Goal: Task Accomplishment & Management: Manage account settings

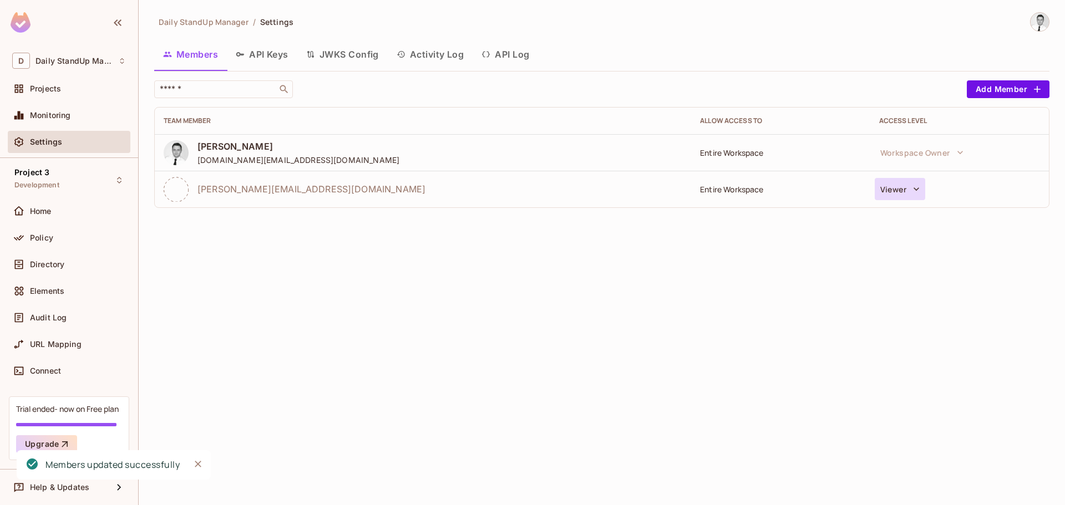
click at [891, 190] on button "Viewer" at bounding box center [899, 189] width 50 height 22
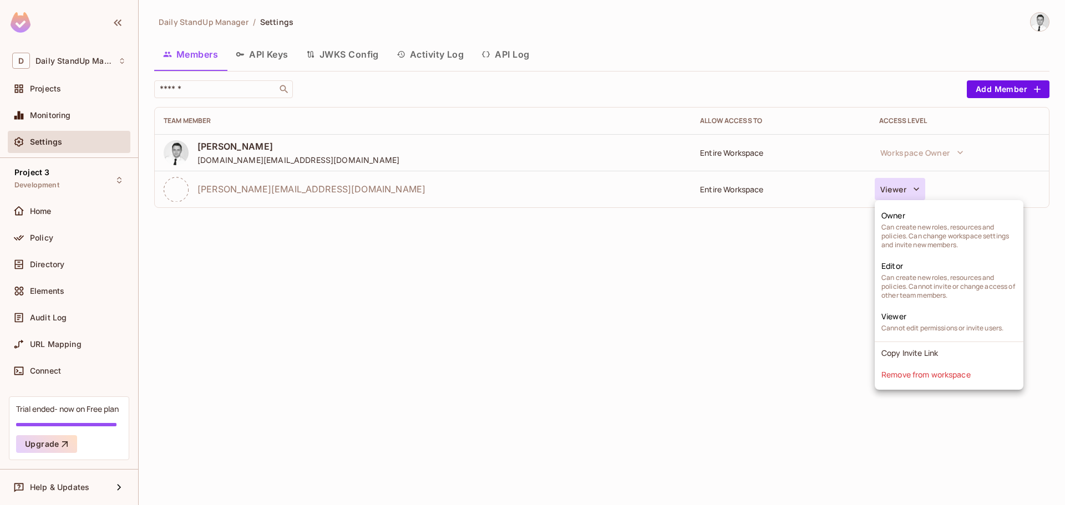
click at [615, 272] on div at bounding box center [532, 252] width 1065 height 505
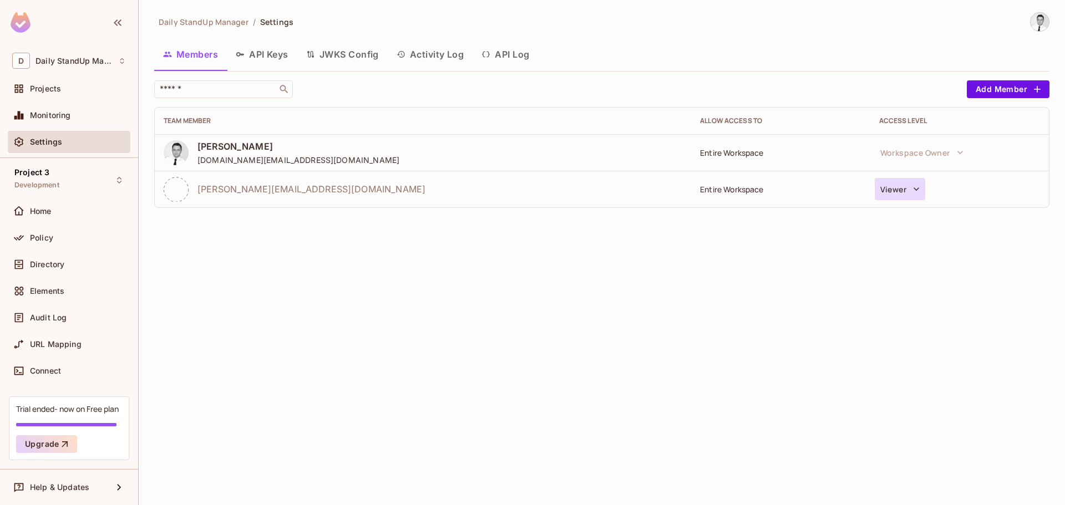
click at [908, 193] on button "Viewer" at bounding box center [899, 189] width 50 height 22
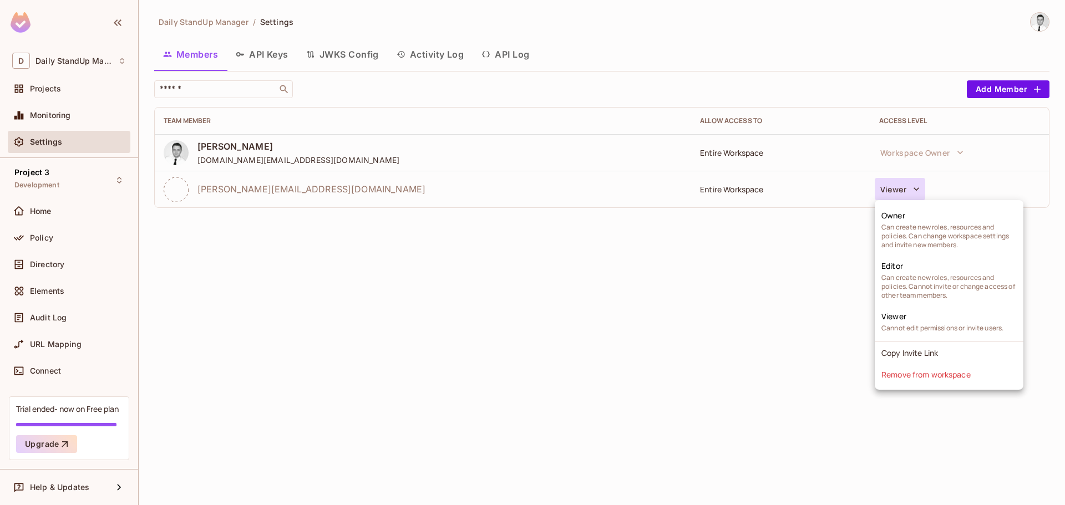
click at [612, 369] on div at bounding box center [532, 252] width 1065 height 505
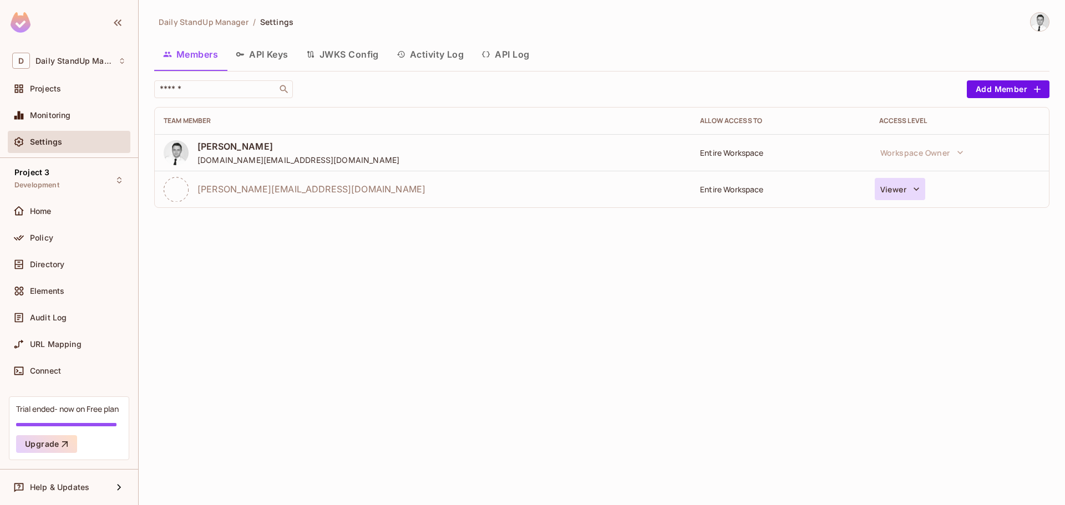
click at [914, 199] on button "Viewer" at bounding box center [899, 189] width 50 height 22
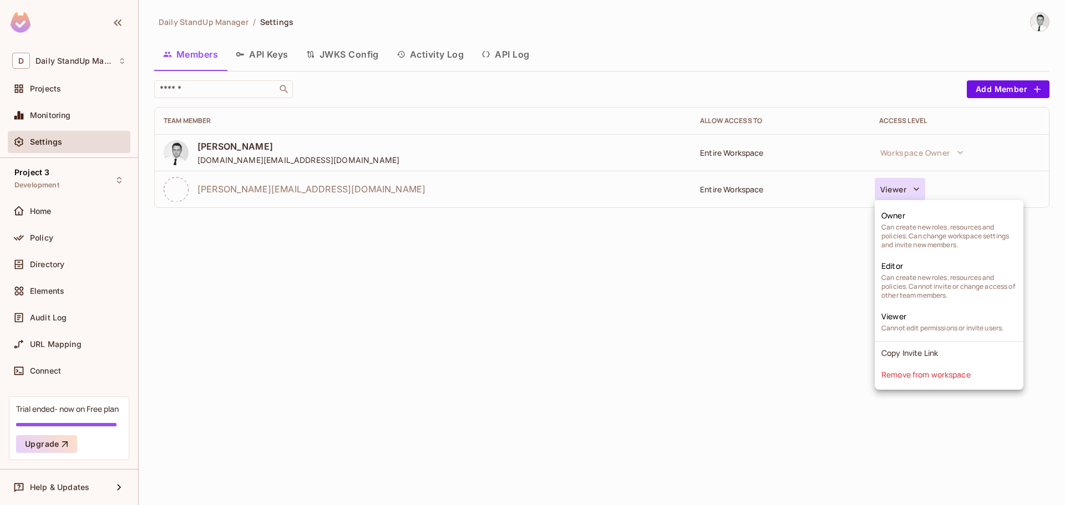
click at [480, 355] on div at bounding box center [532, 252] width 1065 height 505
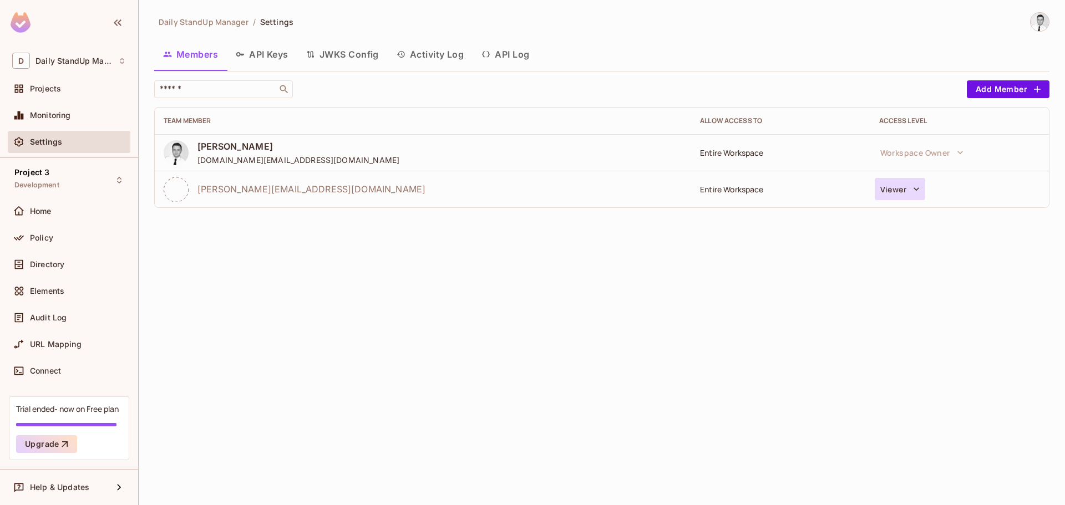
click at [896, 195] on button "Viewer" at bounding box center [899, 189] width 50 height 22
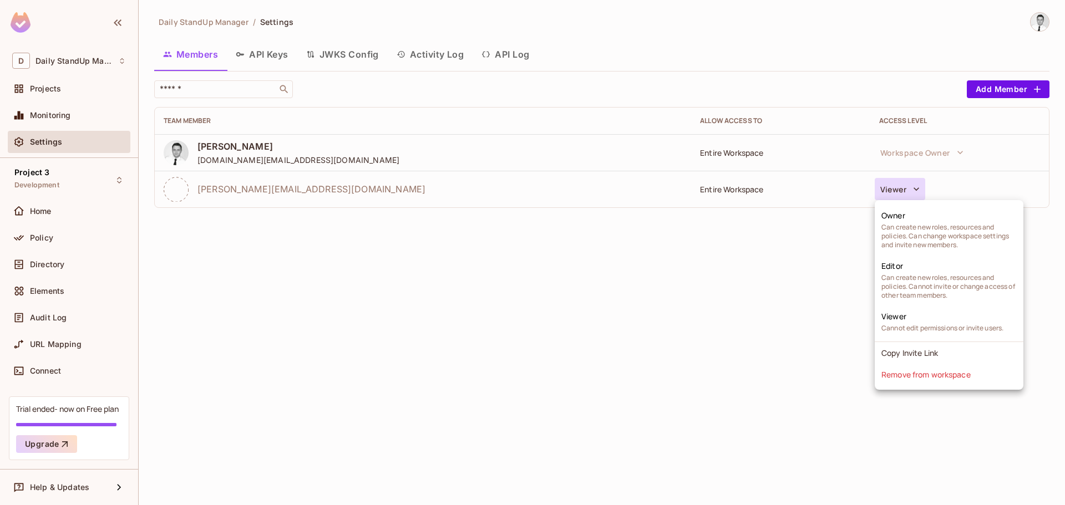
drag, startPoint x: 635, startPoint y: 367, endPoint x: 258, endPoint y: 409, distance: 379.3
click at [634, 367] on div at bounding box center [532, 252] width 1065 height 505
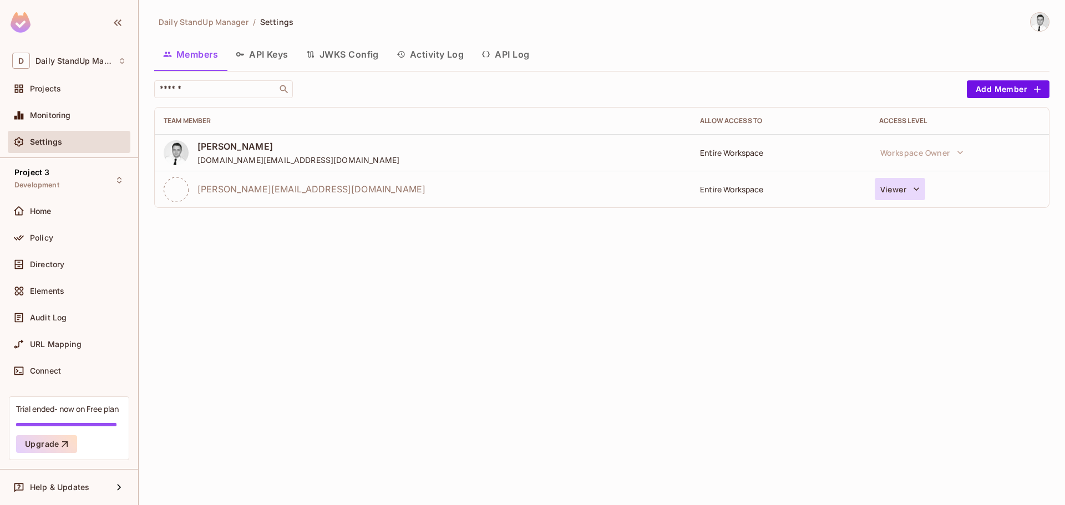
click at [893, 190] on button "Viewer" at bounding box center [899, 189] width 50 height 22
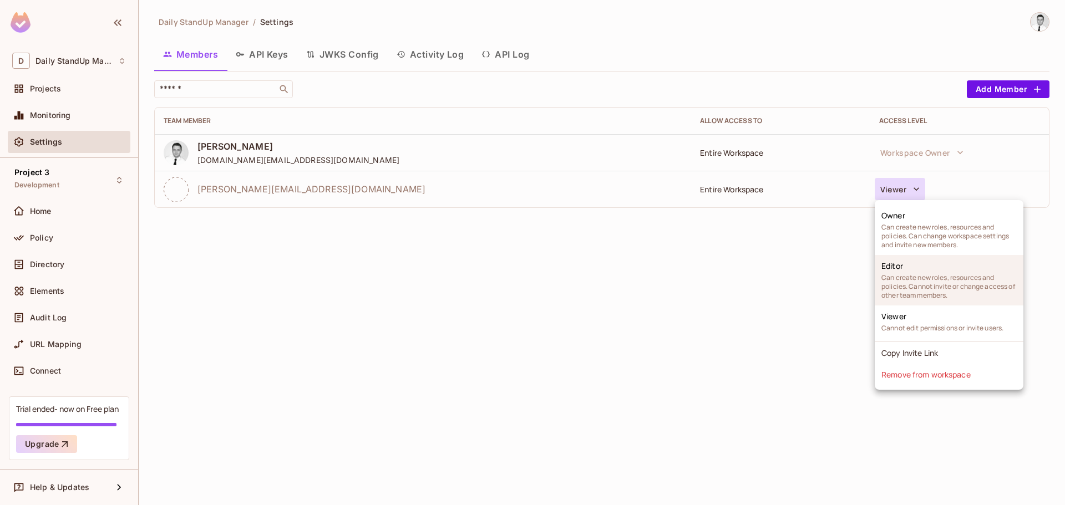
click at [930, 278] on span "Can create new roles, resources and policies. Cannot invite or change access of…" at bounding box center [948, 286] width 135 height 27
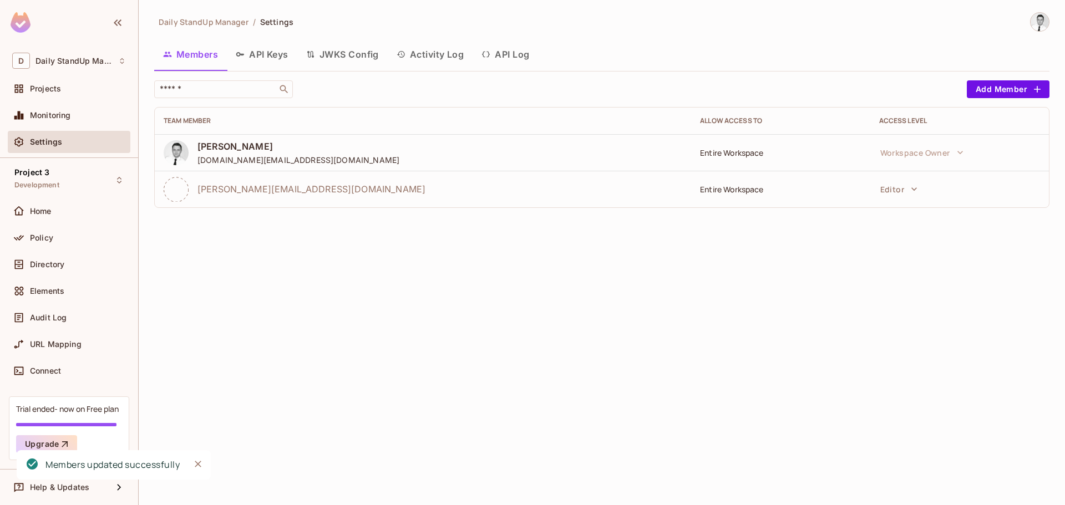
click at [666, 364] on div "Daily StandUp Manager / Settings Members API Keys JWKS Config Activity Log API …" at bounding box center [602, 252] width 926 height 505
click at [705, 63] on div "Members API Keys JWKS Config Activity Log API Log" at bounding box center [601, 54] width 895 height 28
click at [67, 458] on div "Members updated successfully" at bounding box center [112, 465] width 134 height 14
drag, startPoint x: 67, startPoint y: 458, endPoint x: 152, endPoint y: 463, distance: 85.5
click at [152, 463] on div "Members updated successfully" at bounding box center [112, 465] width 134 height 14
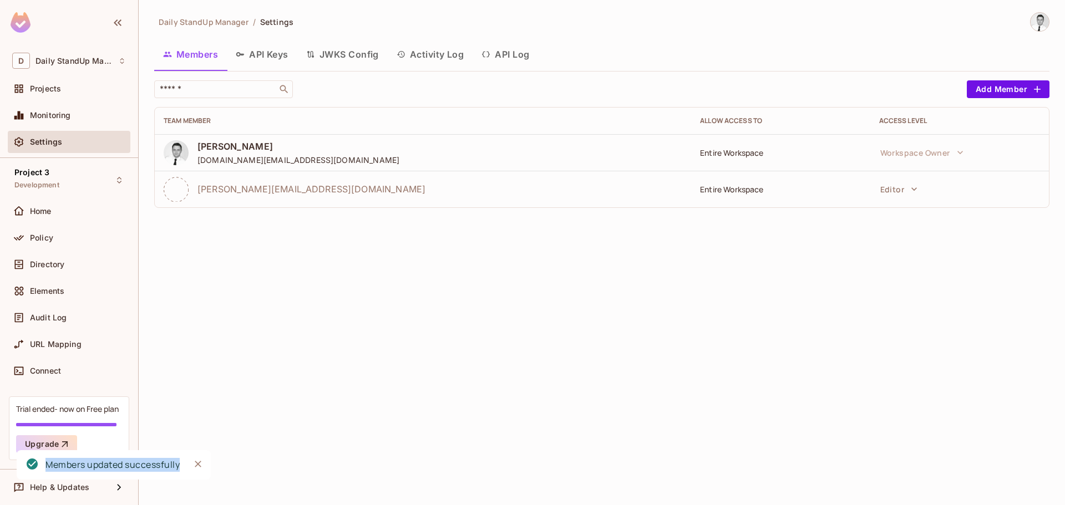
copy div "Members updated successfully"
click at [916, 189] on icon "button" at bounding box center [913, 189] width 11 height 11
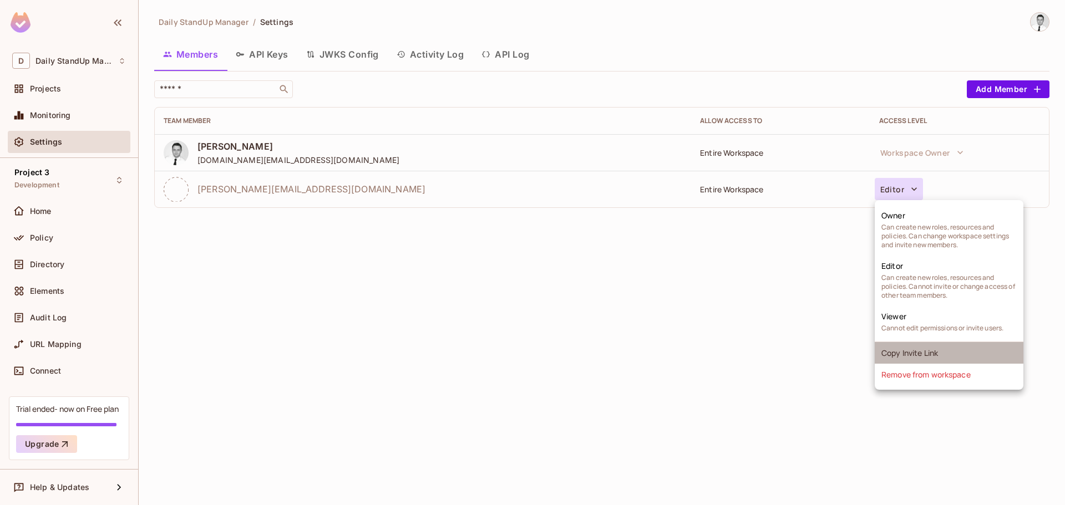
click at [925, 354] on li "Copy Invite Link" at bounding box center [948, 353] width 149 height 22
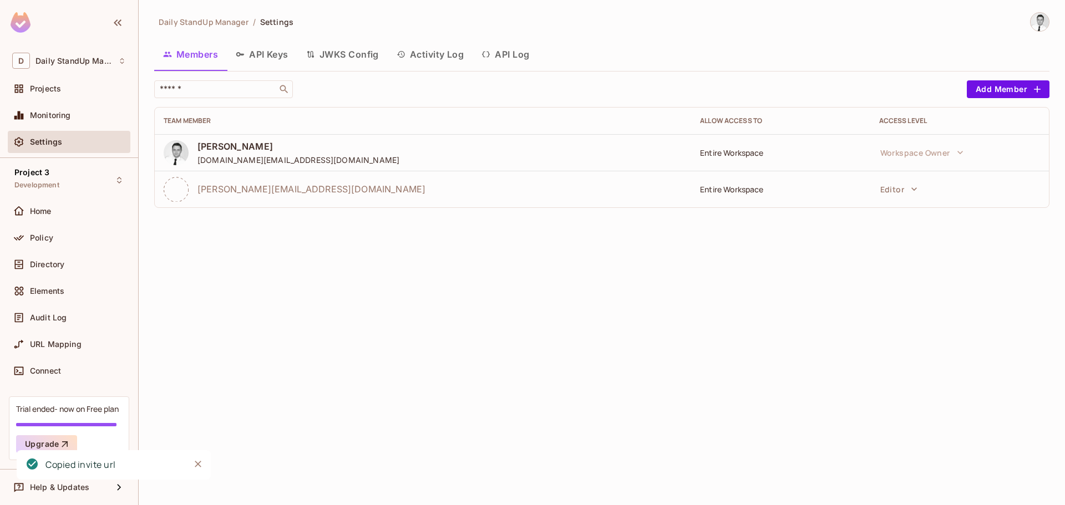
click at [516, 348] on div "Daily StandUp Manager / Settings Members API Keys JWKS Config Activity Log API …" at bounding box center [602, 252] width 926 height 505
click at [901, 193] on button "Editor" at bounding box center [898, 189] width 48 height 22
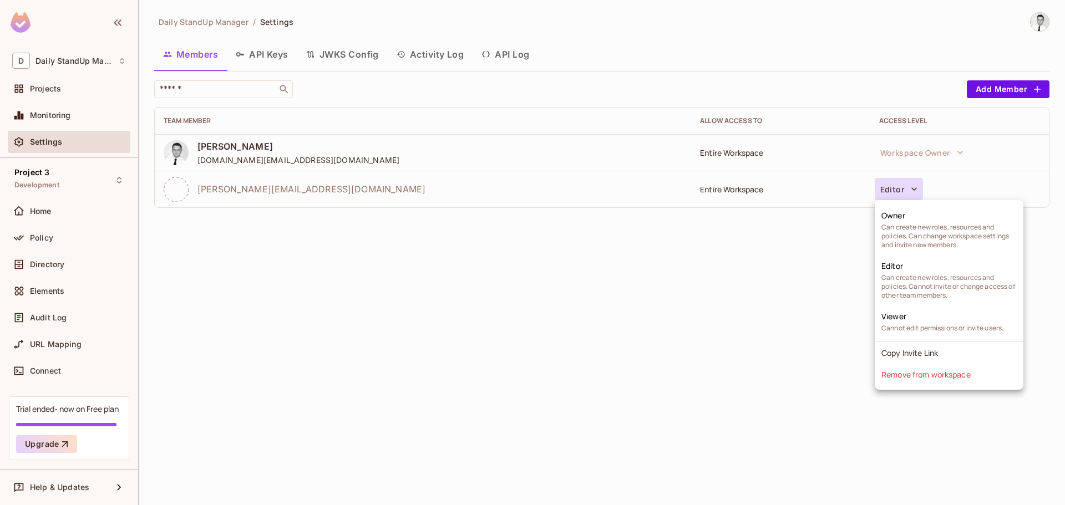
click at [686, 368] on div at bounding box center [532, 252] width 1065 height 505
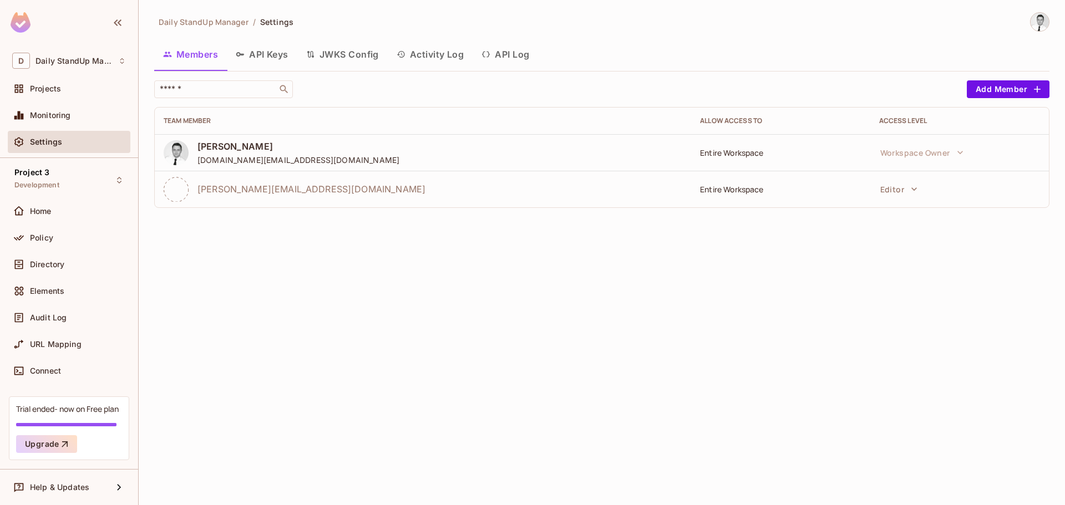
click at [360, 238] on div "Daily StandUp Manager / Settings Members API Keys JWKS Config Activity Log API …" at bounding box center [602, 252] width 926 height 505
click at [728, 152] on div "Entire Workspace" at bounding box center [780, 152] width 161 height 11
click at [110, 18] on button "button" at bounding box center [118, 23] width 19 height 18
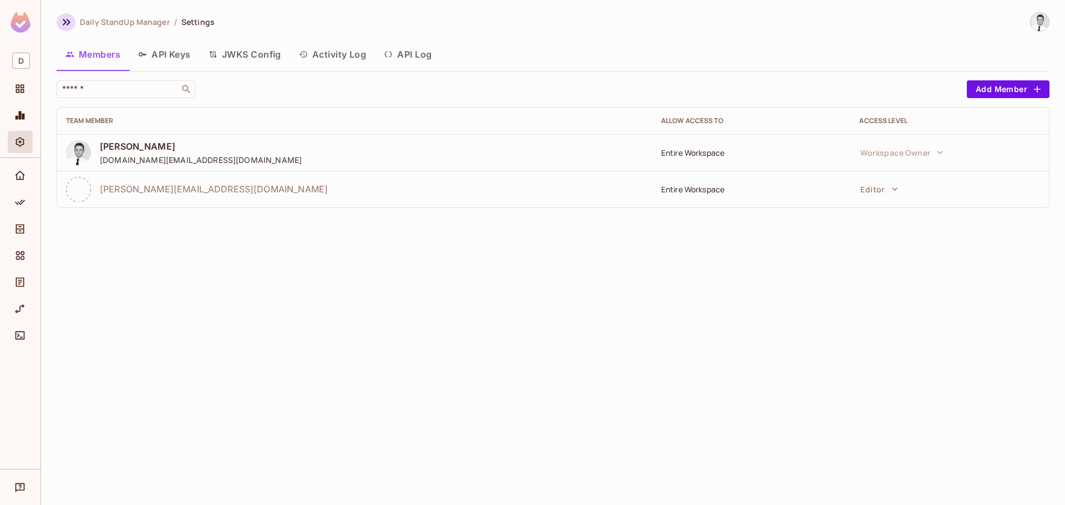
click at [73, 22] on button "button" at bounding box center [66, 22] width 19 height 18
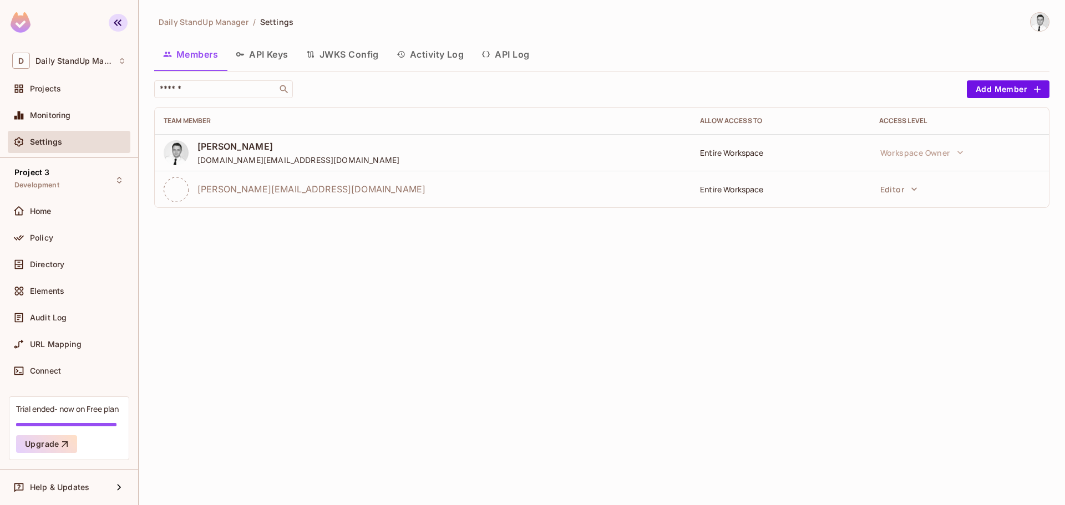
click at [118, 21] on icon "button" at bounding box center [117, 22] width 13 height 13
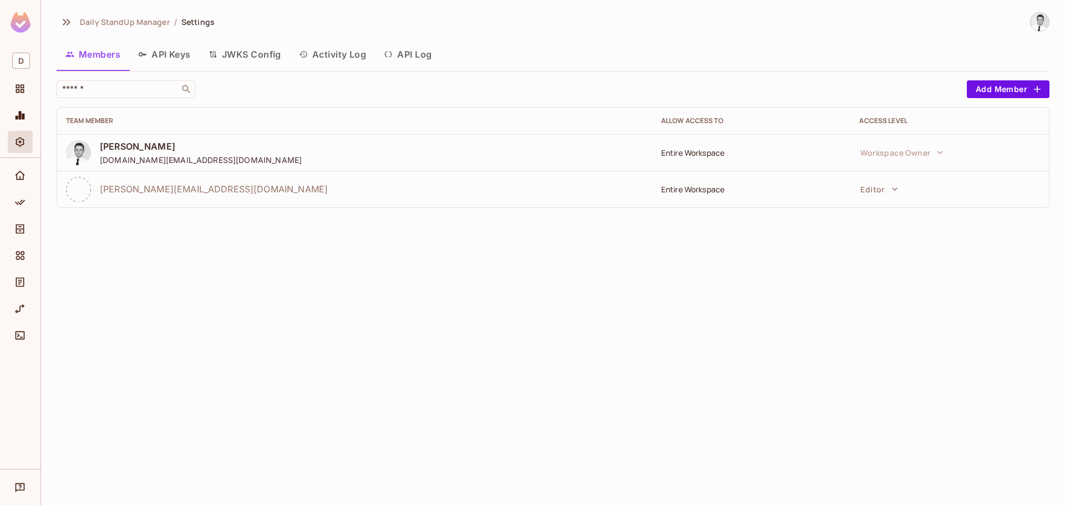
click at [56, 19] on div "Daily StandUp Manager / Settings Members API Keys JWKS Config Activity Log API …" at bounding box center [553, 252] width 1024 height 505
click at [59, 19] on button "button" at bounding box center [66, 22] width 19 height 18
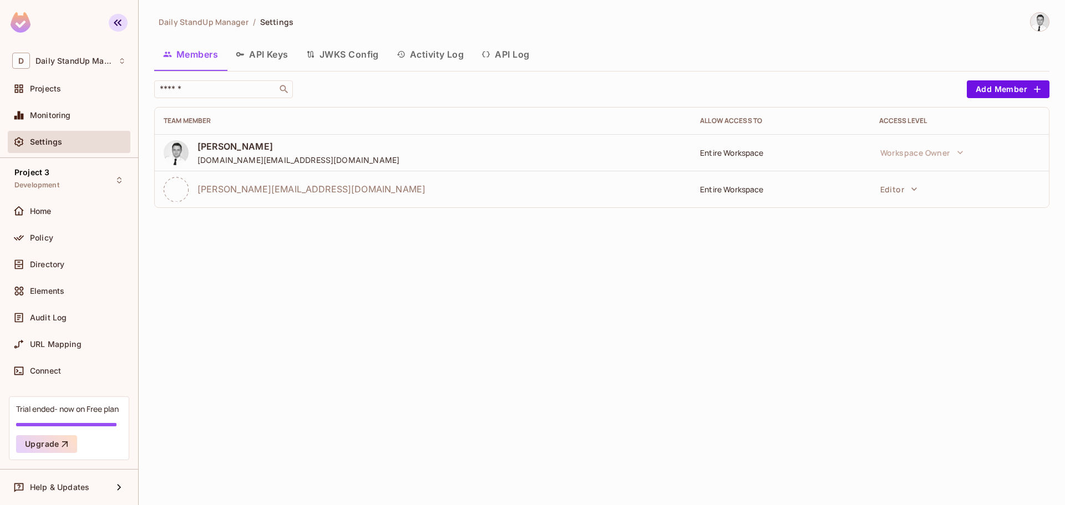
click at [121, 23] on icon "button" at bounding box center [117, 22] width 13 height 13
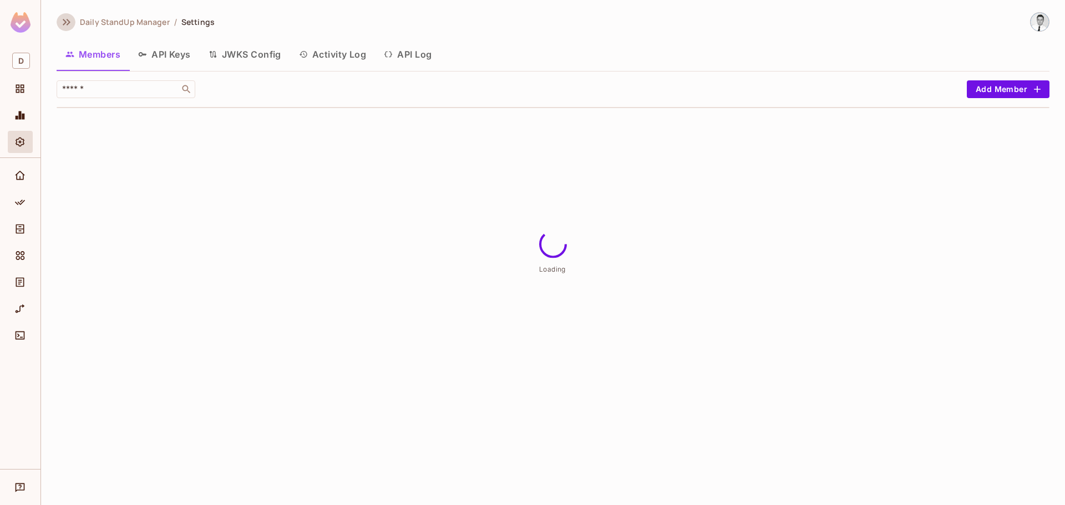
drag, startPoint x: 67, startPoint y: 21, endPoint x: 69, endPoint y: 28, distance: 7.4
click at [67, 21] on icon "button" at bounding box center [66, 22] width 13 height 13
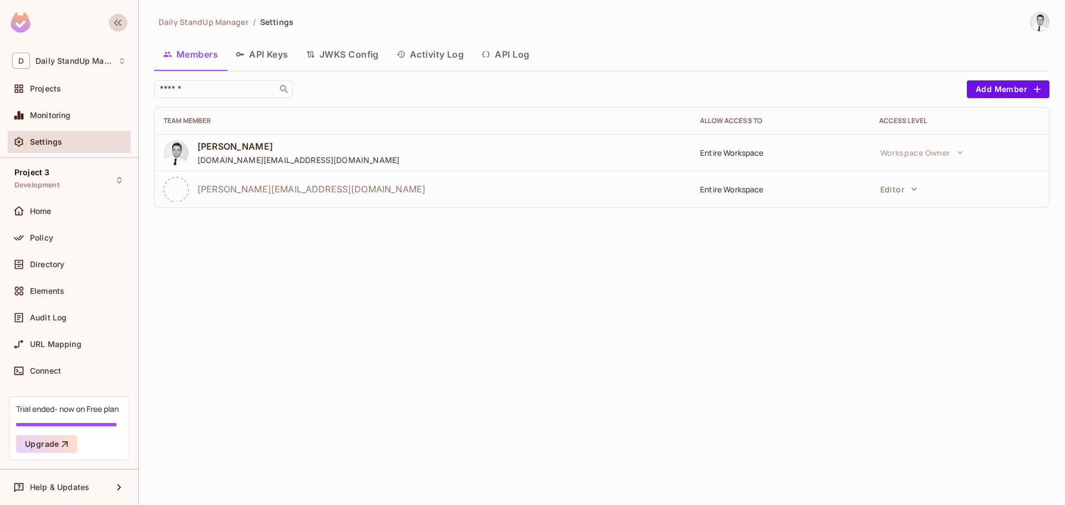
click at [114, 21] on icon "button" at bounding box center [117, 22] width 13 height 13
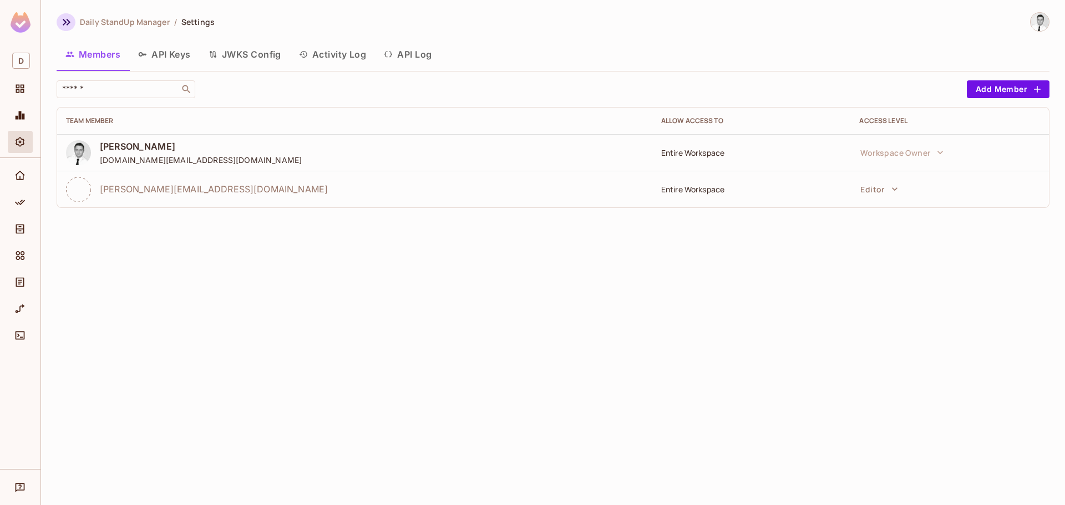
click at [70, 22] on icon "button" at bounding box center [66, 22] width 13 height 13
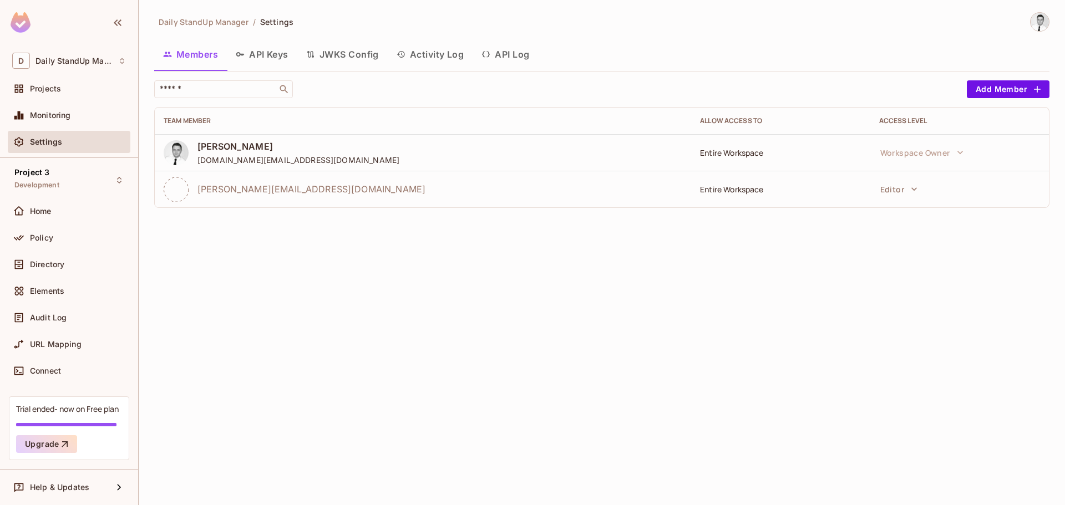
click at [582, 34] on div "Daily StandUp Manager / Settings Members API Keys JWKS Config Activity Log API …" at bounding box center [601, 114] width 895 height 205
click at [114, 23] on icon "button" at bounding box center [118, 22] width 8 height 7
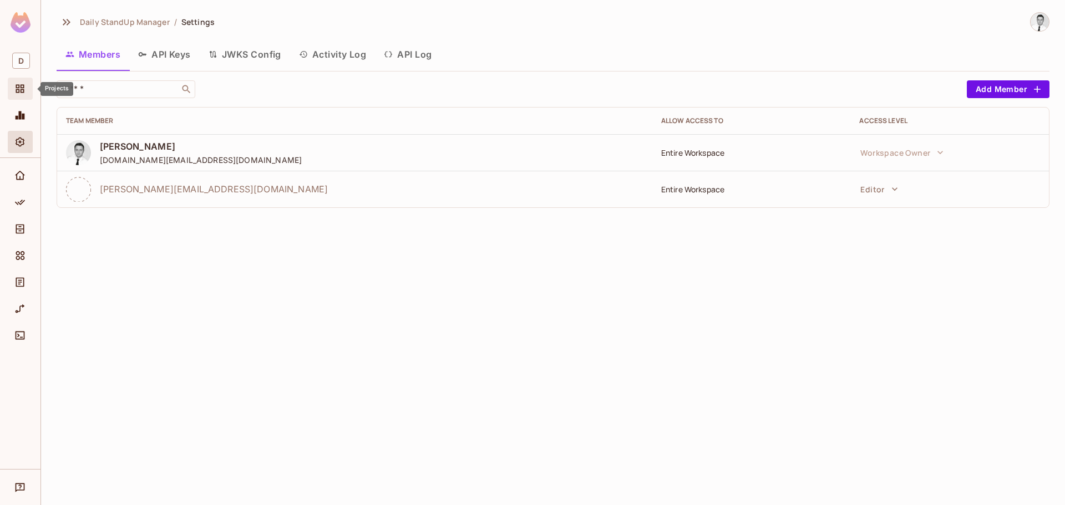
click at [21, 92] on icon "Projects" at bounding box center [20, 89] width 8 height 8
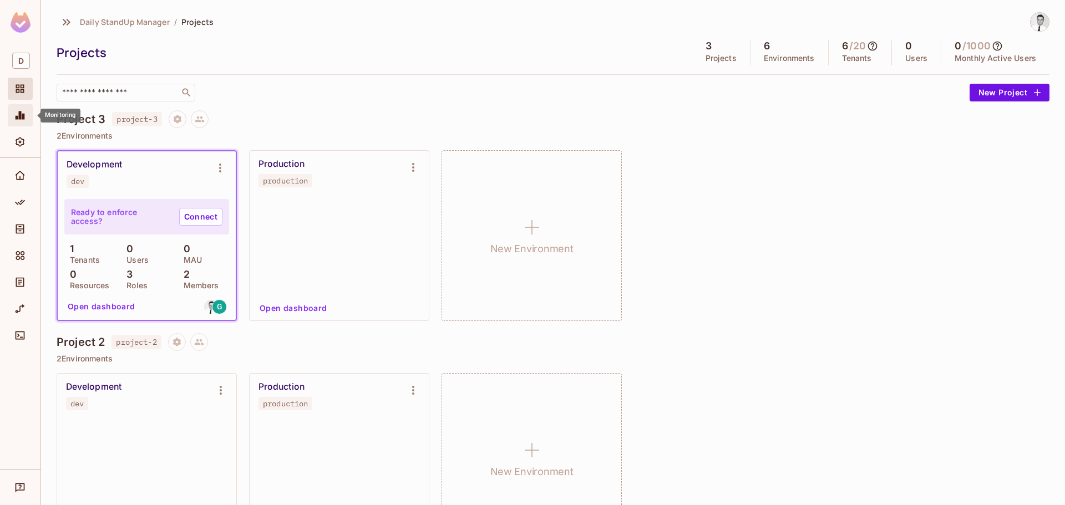
click at [21, 109] on span "Monitoring" at bounding box center [19, 115] width 13 height 13
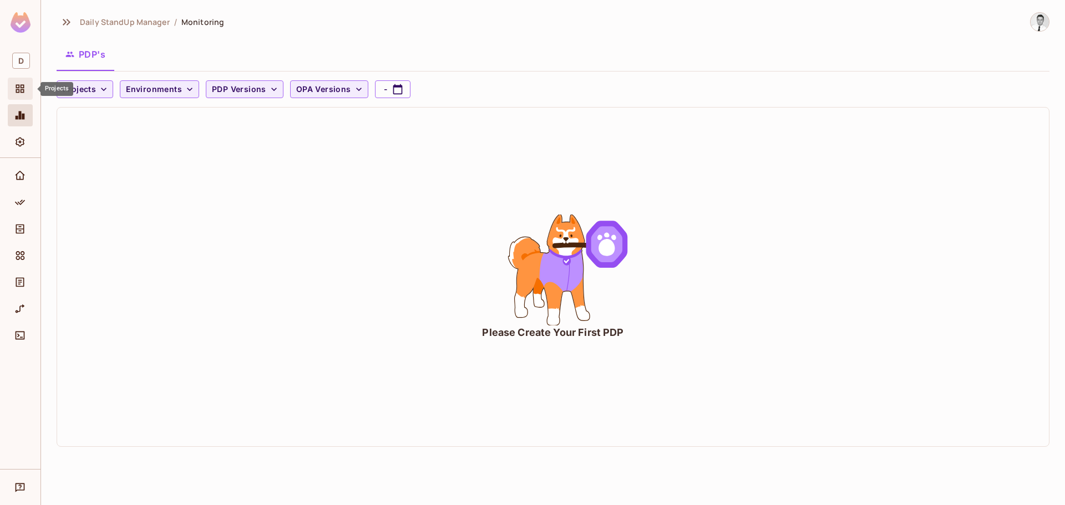
click at [31, 94] on div "Projects" at bounding box center [20, 89] width 25 height 22
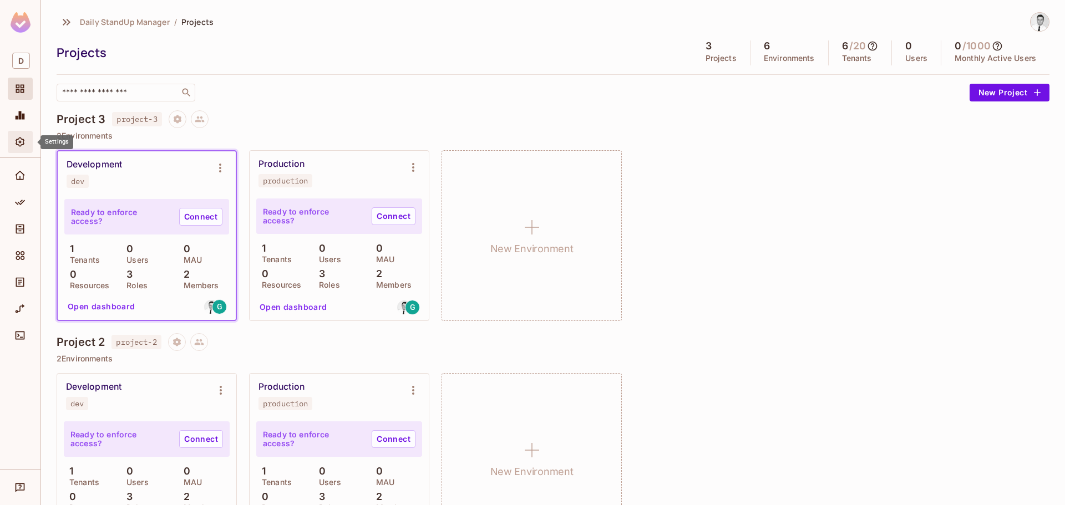
click at [24, 139] on icon "Settings" at bounding box center [19, 141] width 11 height 11
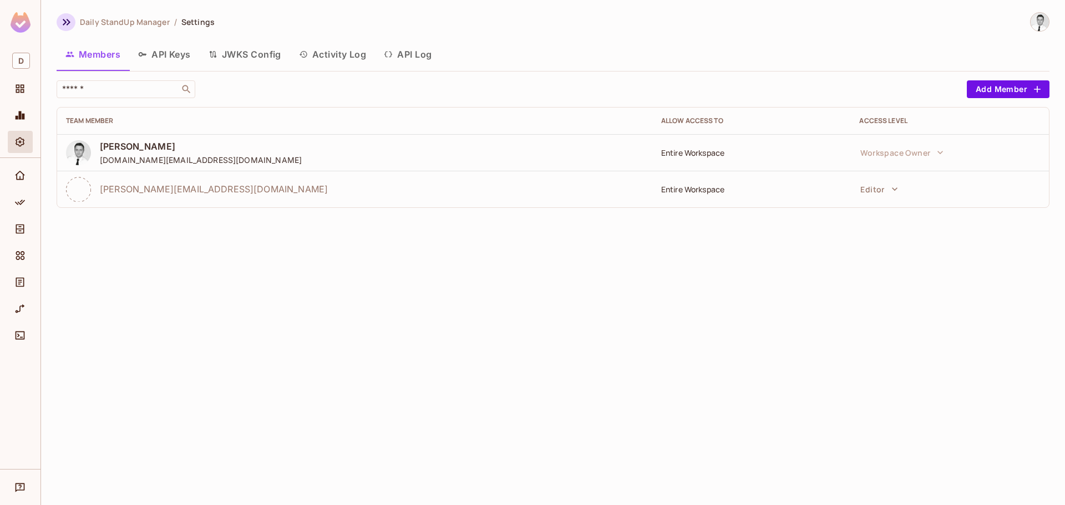
click at [68, 19] on icon "button" at bounding box center [66, 22] width 13 height 13
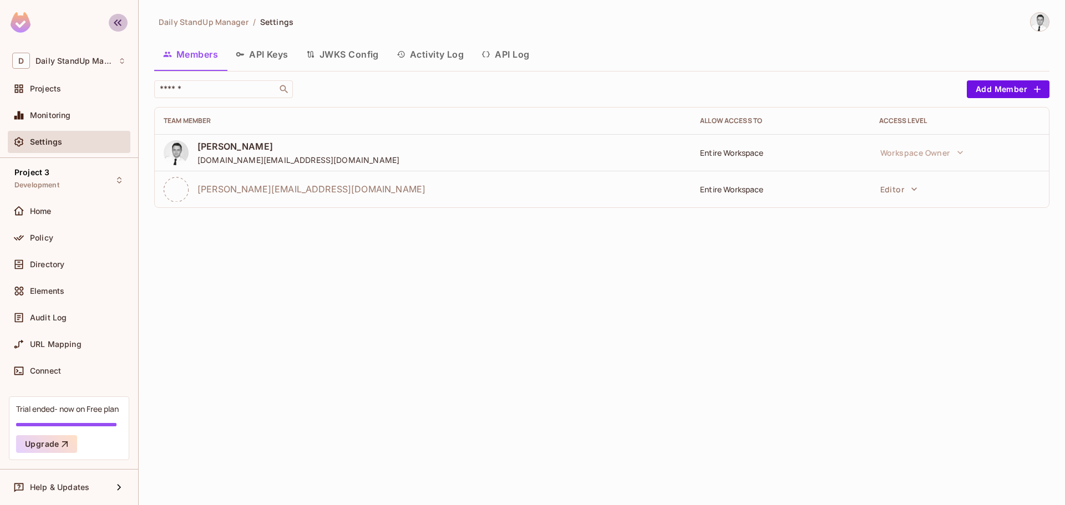
click at [113, 20] on icon "button" at bounding box center [117, 22] width 13 height 13
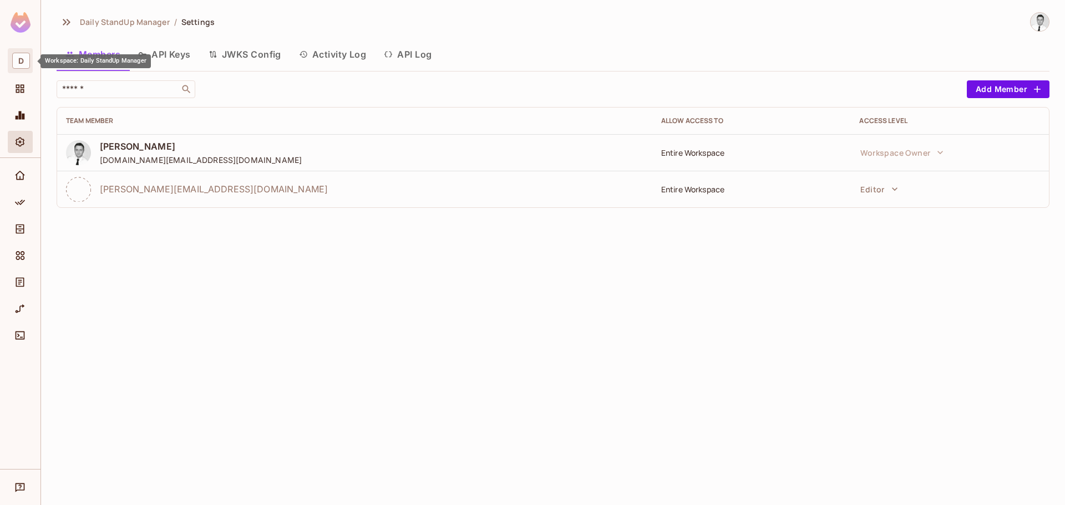
click at [25, 54] on span "D" at bounding box center [21, 61] width 18 height 16
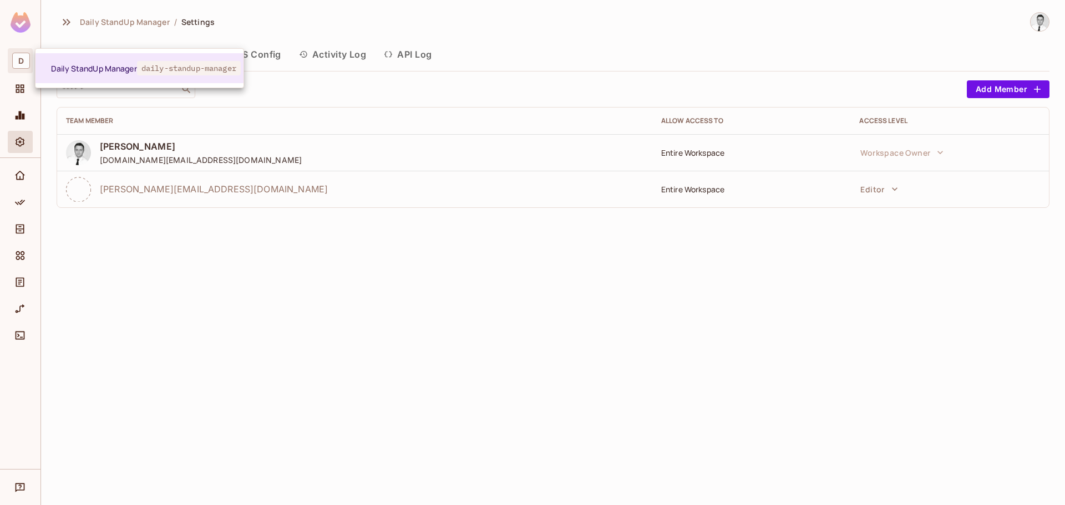
click at [25, 54] on div at bounding box center [532, 252] width 1065 height 505
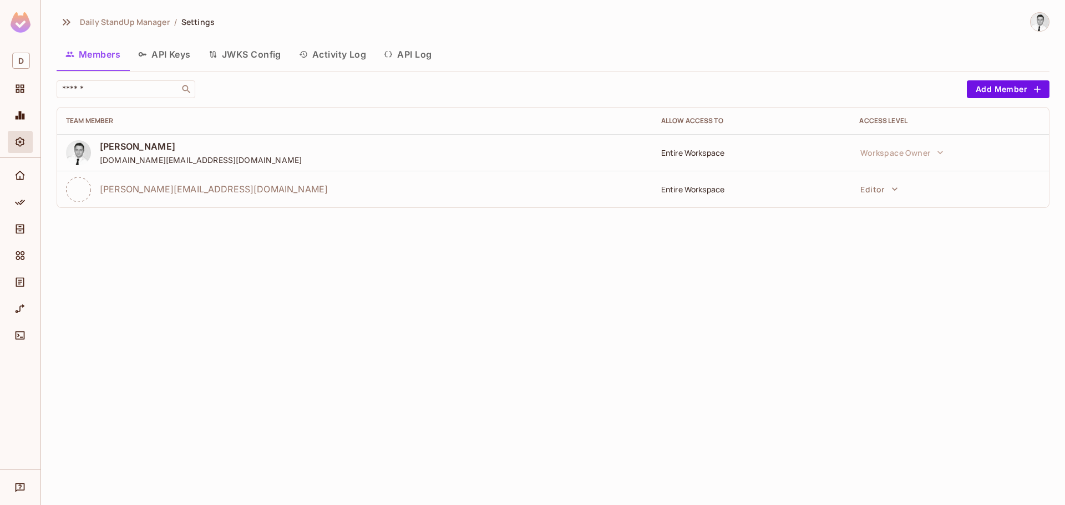
drag, startPoint x: 24, startPoint y: 179, endPoint x: 26, endPoint y: 159, distance: 20.0
click at [26, 159] on div at bounding box center [20, 313] width 40 height 311
click at [16, 143] on icon "Settings" at bounding box center [19, 141] width 11 height 11
click at [18, 176] on icon "Home" at bounding box center [19, 175] width 11 height 11
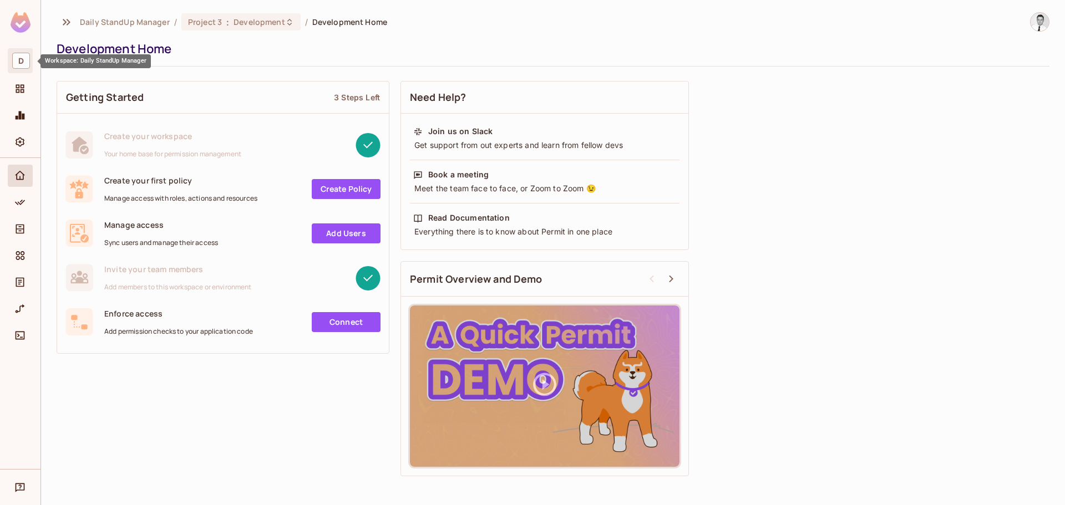
click at [21, 57] on span "D" at bounding box center [21, 61] width 18 height 16
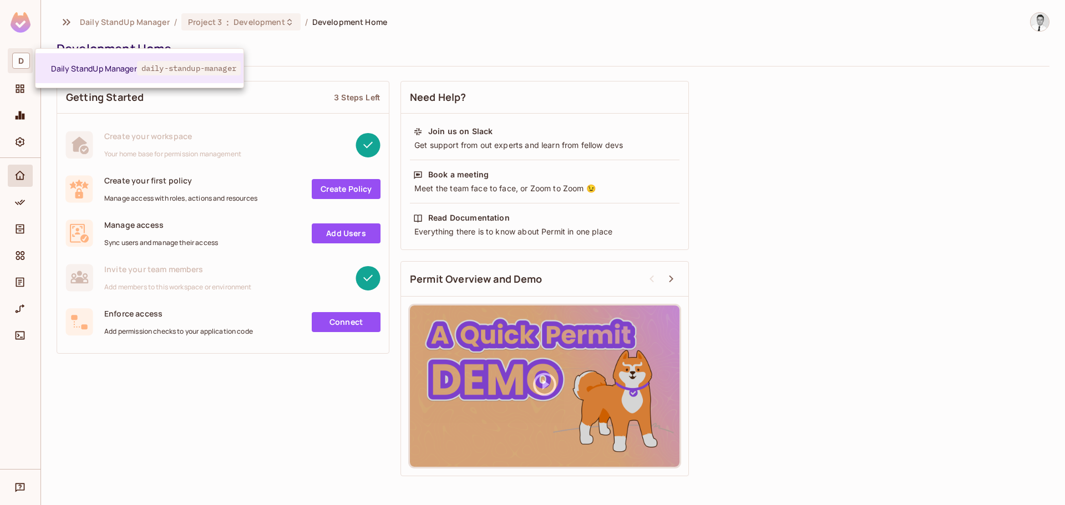
click at [16, 91] on div at bounding box center [532, 252] width 1065 height 505
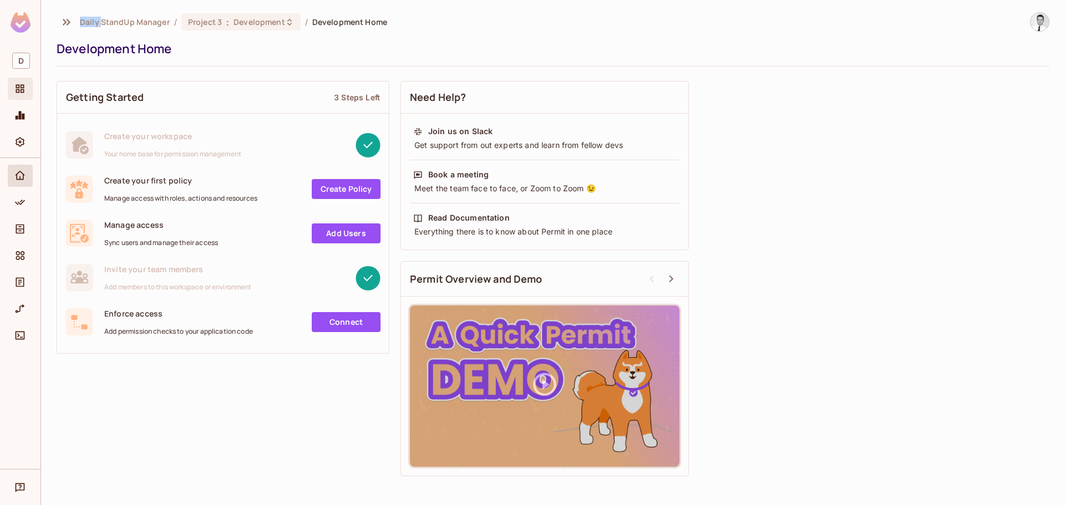
click at [16, 91] on icon "Projects" at bounding box center [20, 89] width 8 height 8
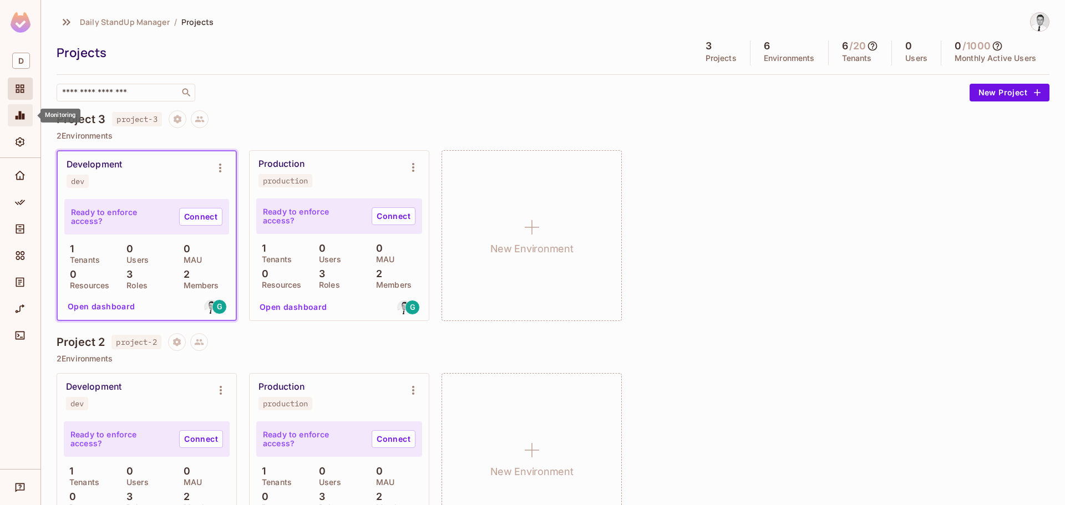
click at [18, 113] on icon "Monitoring" at bounding box center [19, 115] width 11 height 11
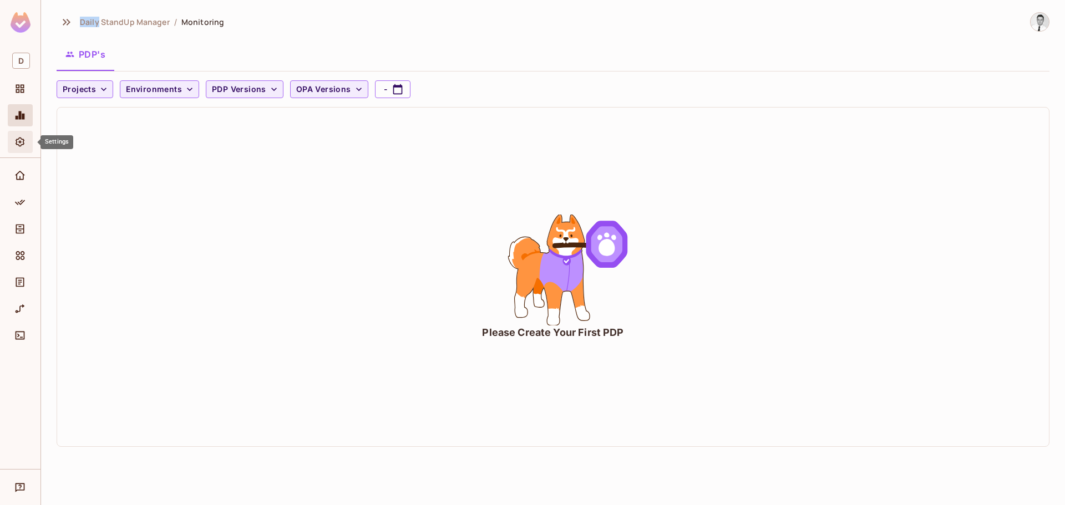
click at [18, 146] on icon "Settings" at bounding box center [19, 141] width 11 height 11
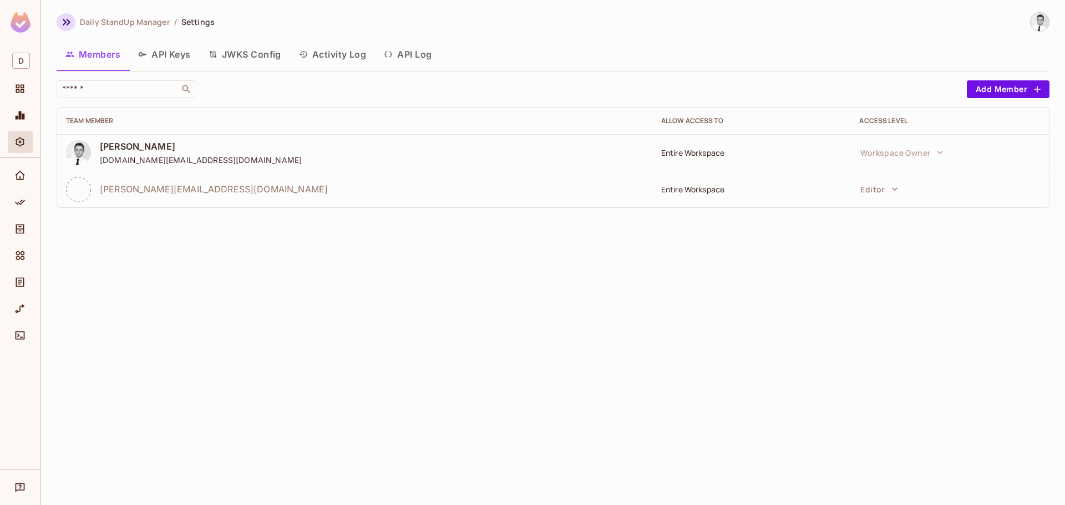
click at [60, 17] on icon "button" at bounding box center [66, 22] width 13 height 13
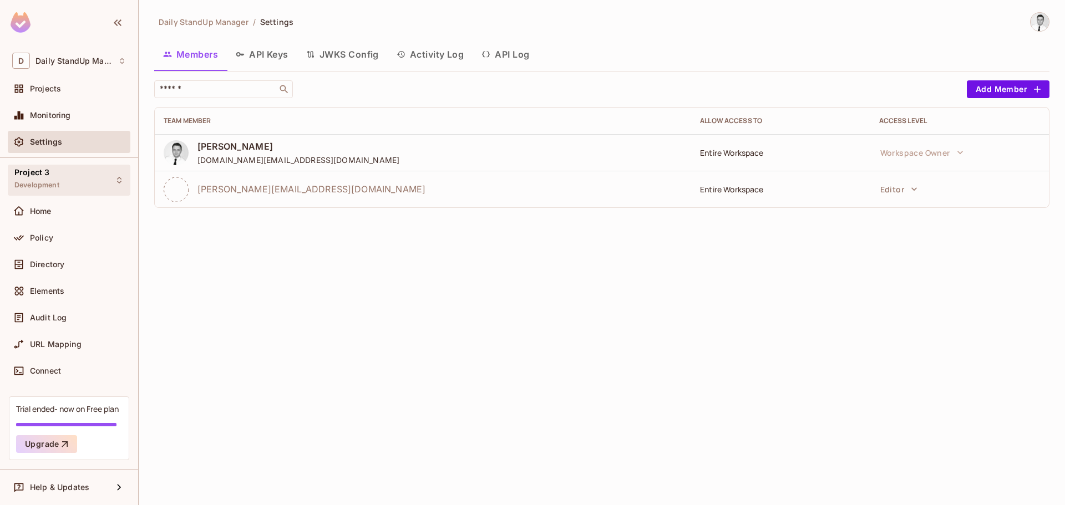
click at [55, 179] on div "Project 3 Development" at bounding box center [36, 180] width 45 height 24
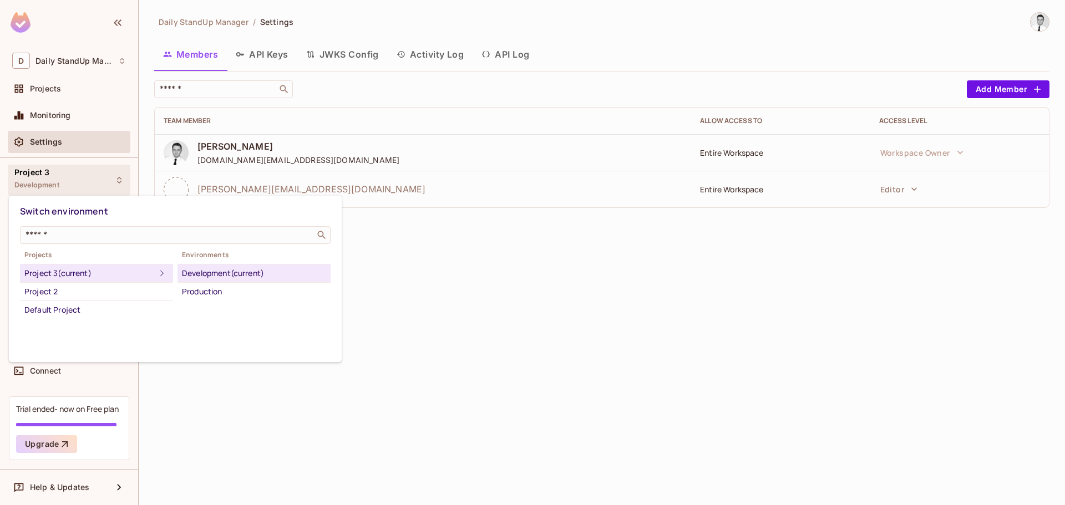
click at [113, 20] on div at bounding box center [532, 252] width 1065 height 505
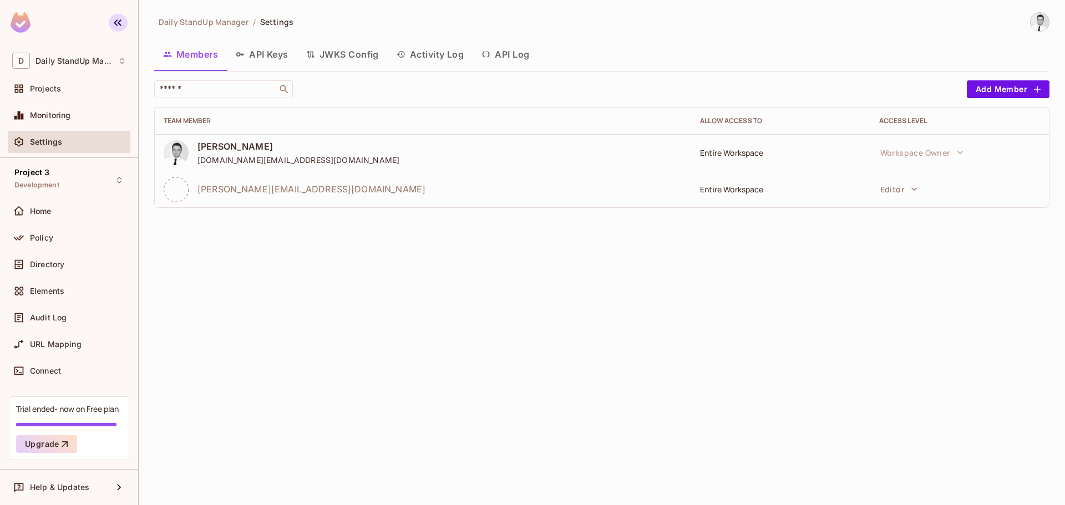
click at [118, 18] on icon "button" at bounding box center [117, 22] width 13 height 13
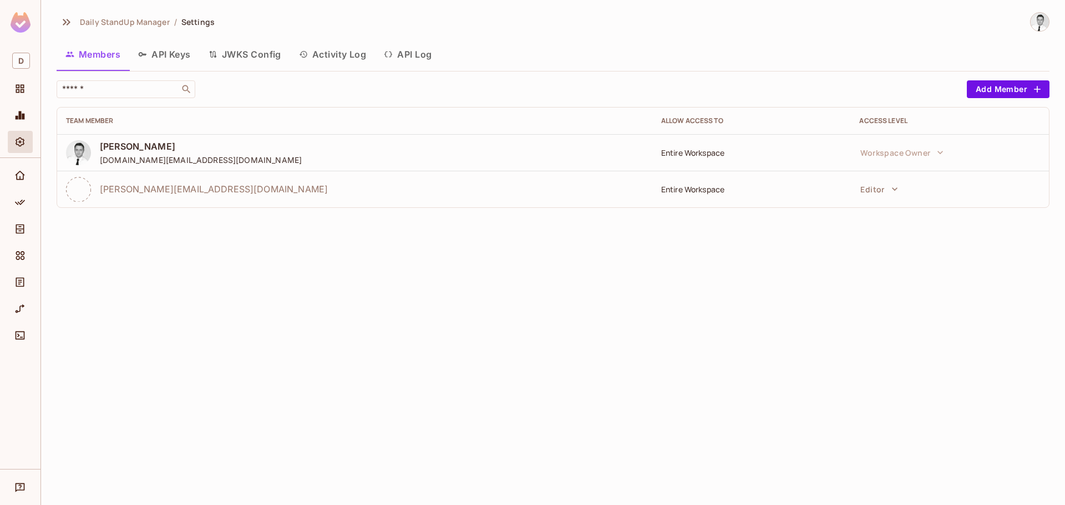
click at [27, 159] on div at bounding box center [20, 313] width 40 height 311
click at [24, 161] on div at bounding box center [20, 313] width 40 height 311
click at [59, 23] on button "button" at bounding box center [66, 22] width 19 height 18
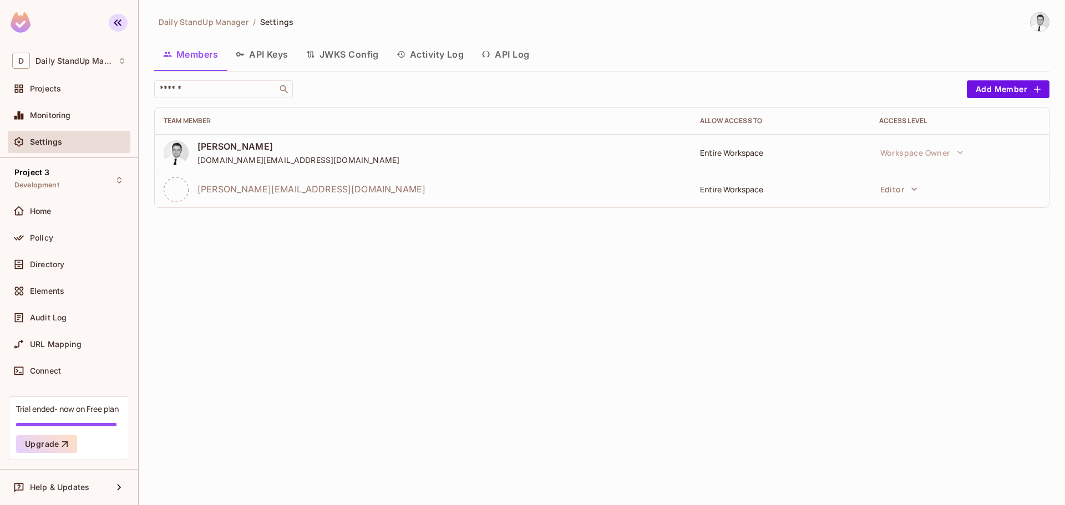
click at [118, 18] on icon "button" at bounding box center [117, 22] width 13 height 13
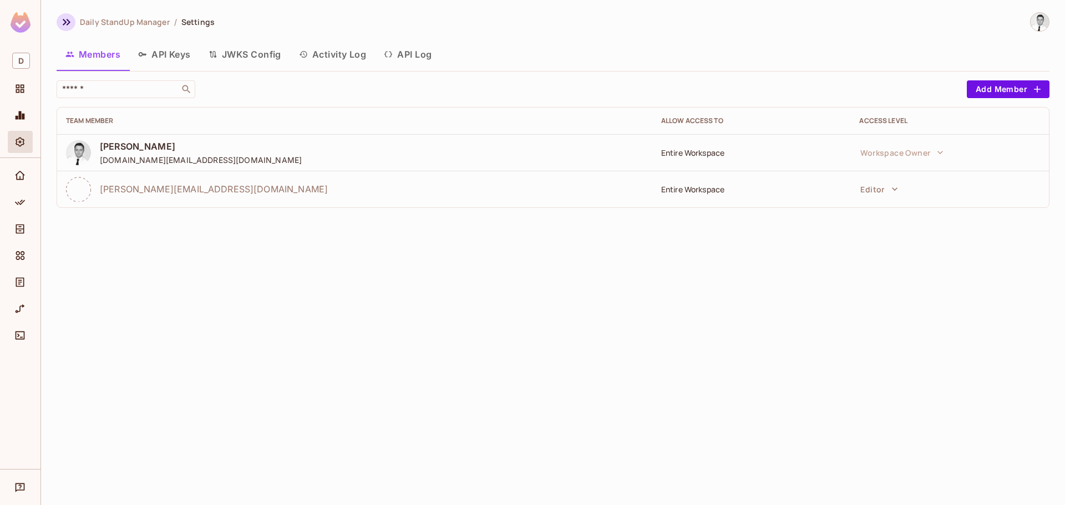
click at [73, 22] on button "button" at bounding box center [66, 22] width 19 height 18
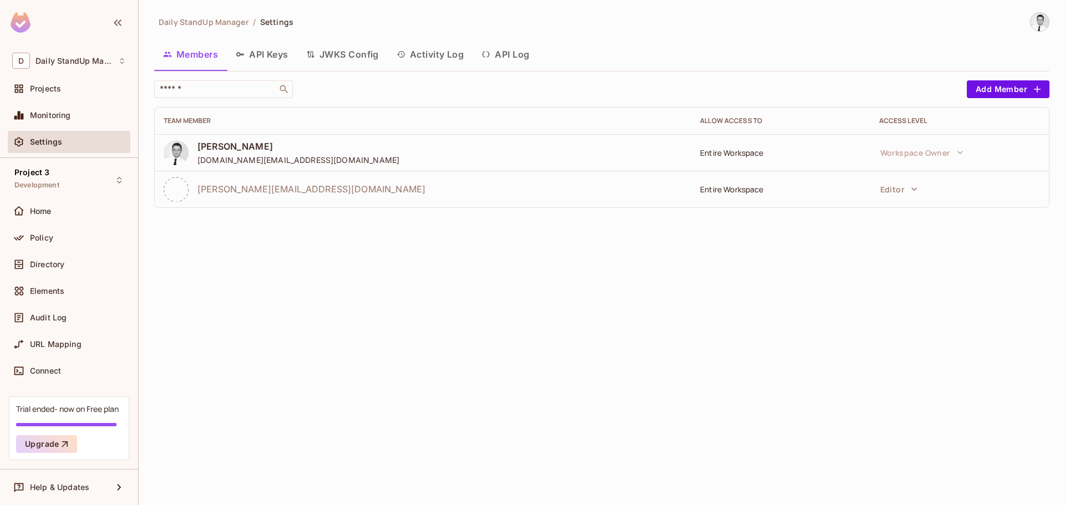
click at [114, 22] on icon "button" at bounding box center [118, 22] width 8 height 7
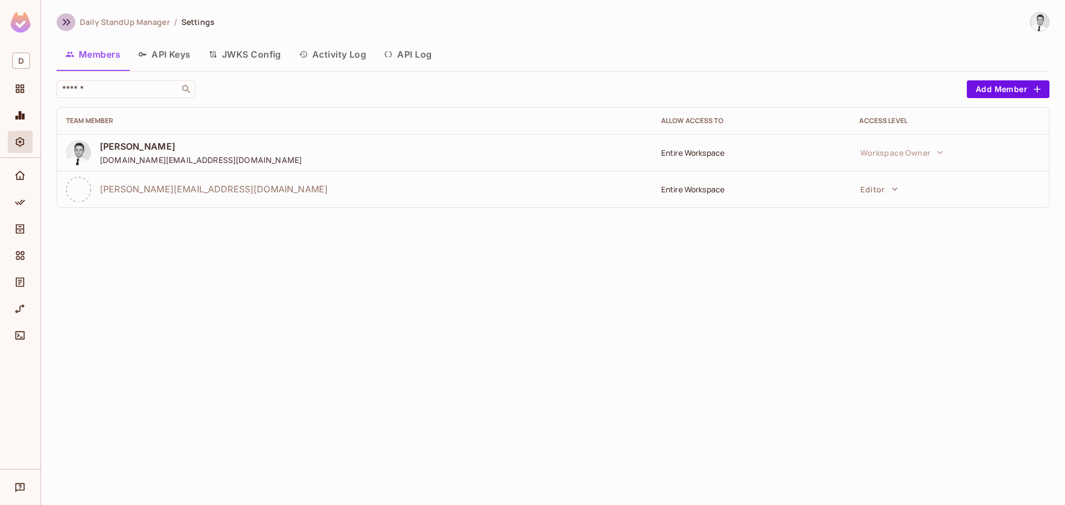
click at [66, 24] on icon "button" at bounding box center [66, 22] width 13 height 13
